Goal: Task Accomplishment & Management: Use online tool/utility

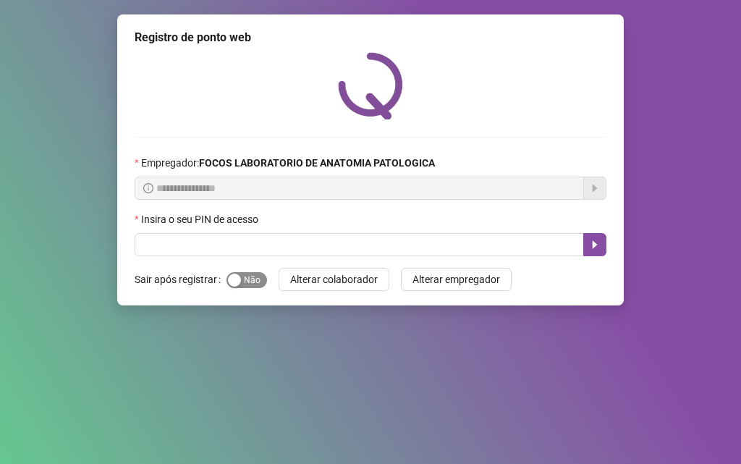
click at [237, 279] on div "button" at bounding box center [234, 279] width 13 height 13
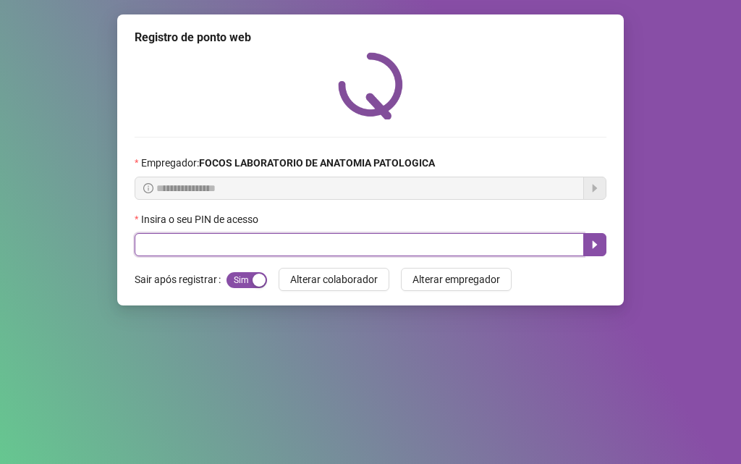
click at [252, 243] on input "text" at bounding box center [359, 244] width 449 height 23
type input "*****"
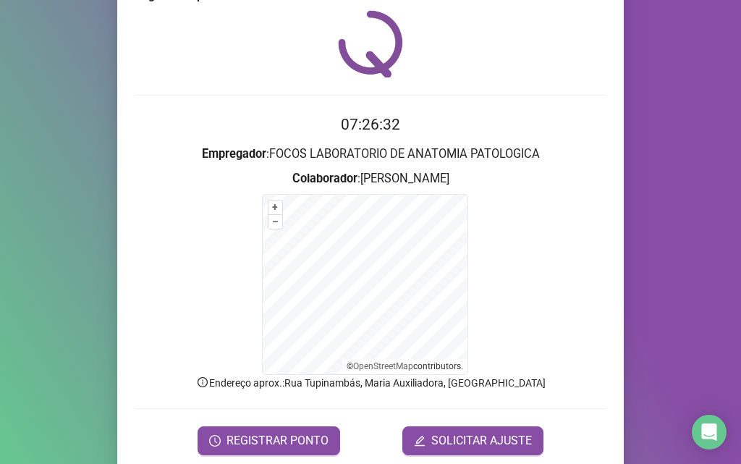
scroll to position [97, 0]
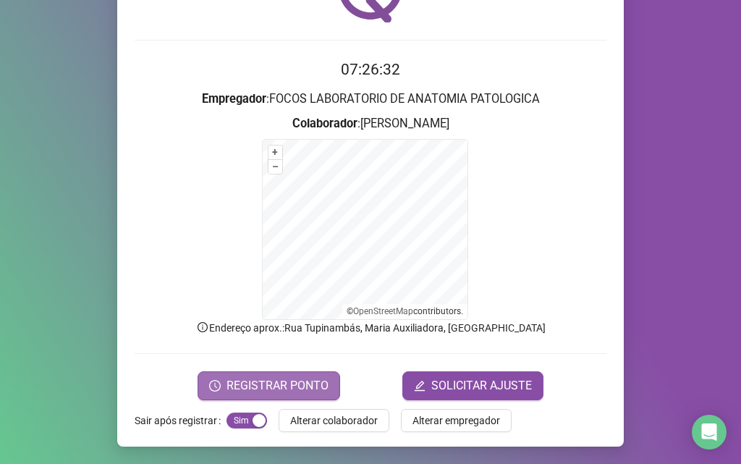
click at [290, 388] on span "REGISTRAR PONTO" at bounding box center [277, 385] width 102 height 17
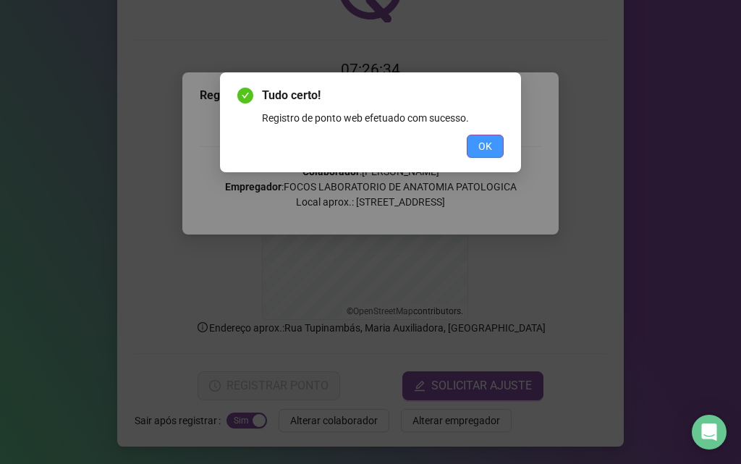
click at [473, 144] on button "OK" at bounding box center [485, 146] width 37 height 23
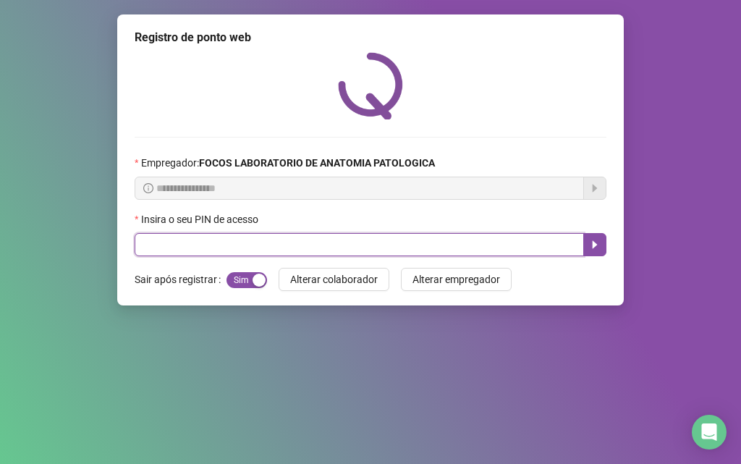
click at [167, 244] on input "text" at bounding box center [359, 244] width 449 height 23
type input "*****"
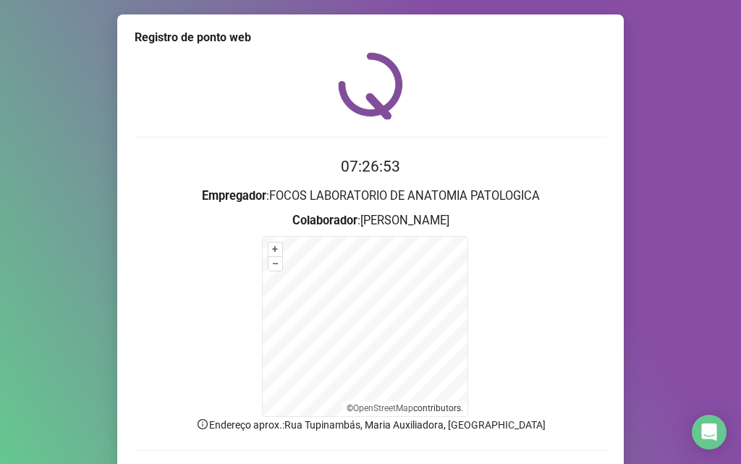
scroll to position [97, 0]
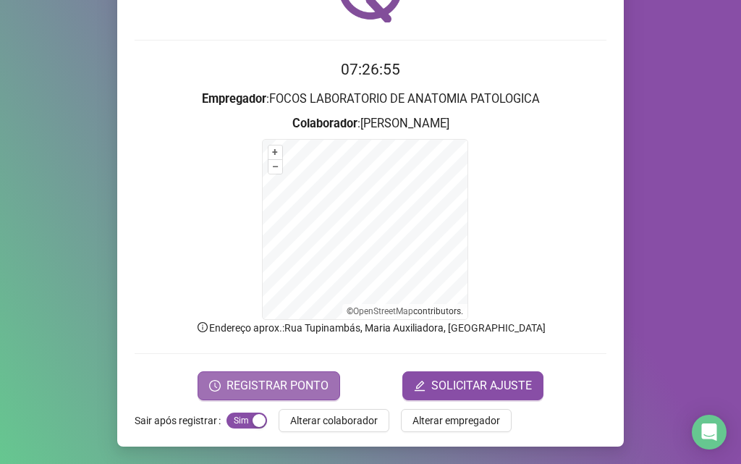
click at [304, 383] on span "REGISTRAR PONTO" at bounding box center [277, 385] width 102 height 17
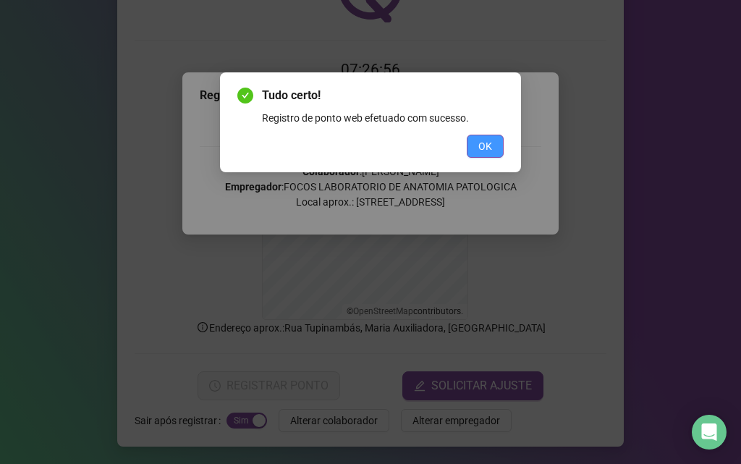
click at [494, 144] on button "OK" at bounding box center [485, 146] width 37 height 23
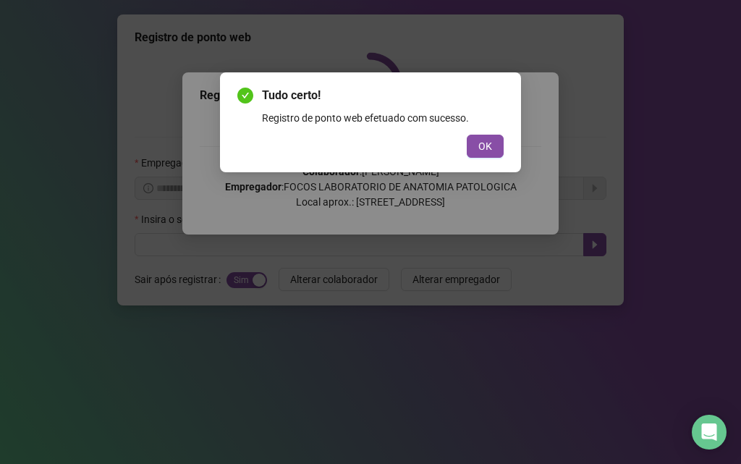
scroll to position [0, 0]
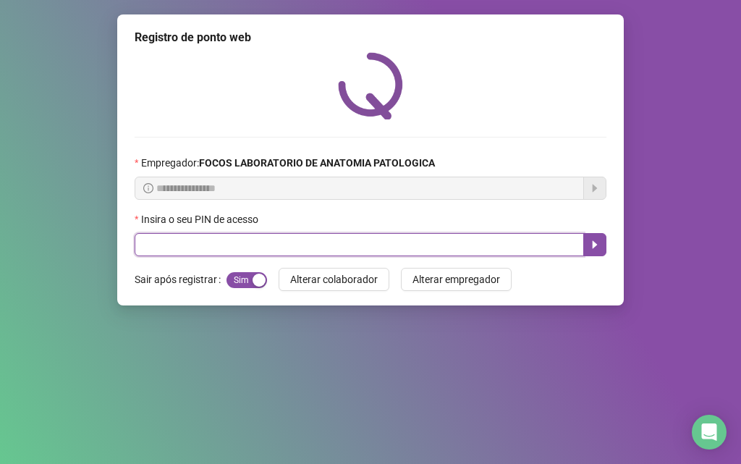
click at [317, 255] on input "text" at bounding box center [359, 244] width 449 height 23
type input "*****"
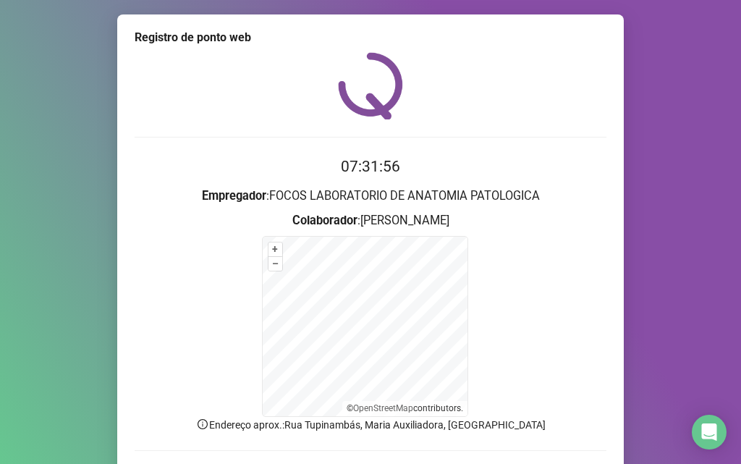
scroll to position [97, 0]
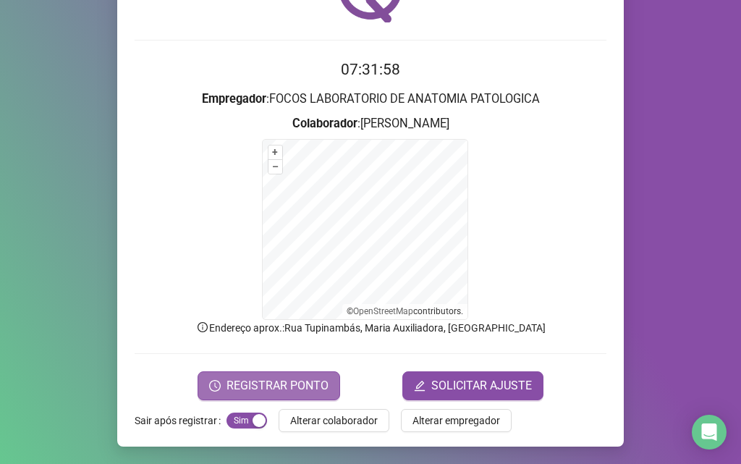
click at [269, 388] on span "REGISTRAR PONTO" at bounding box center [277, 385] width 102 height 17
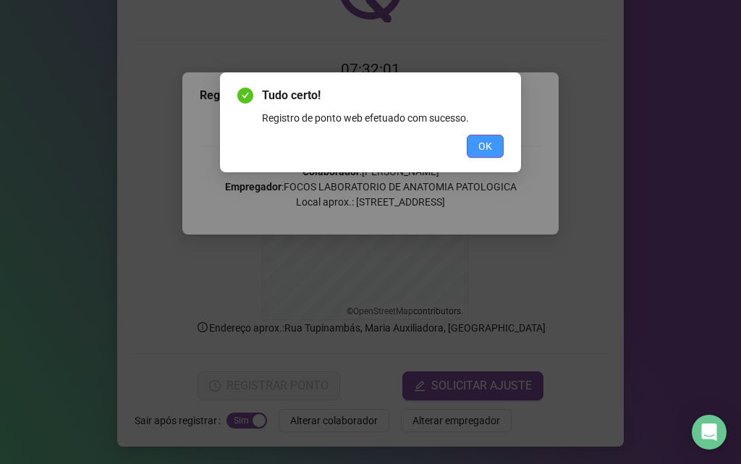
click at [496, 137] on button "OK" at bounding box center [485, 146] width 37 height 23
